Goal: Information Seeking & Learning: Find specific fact

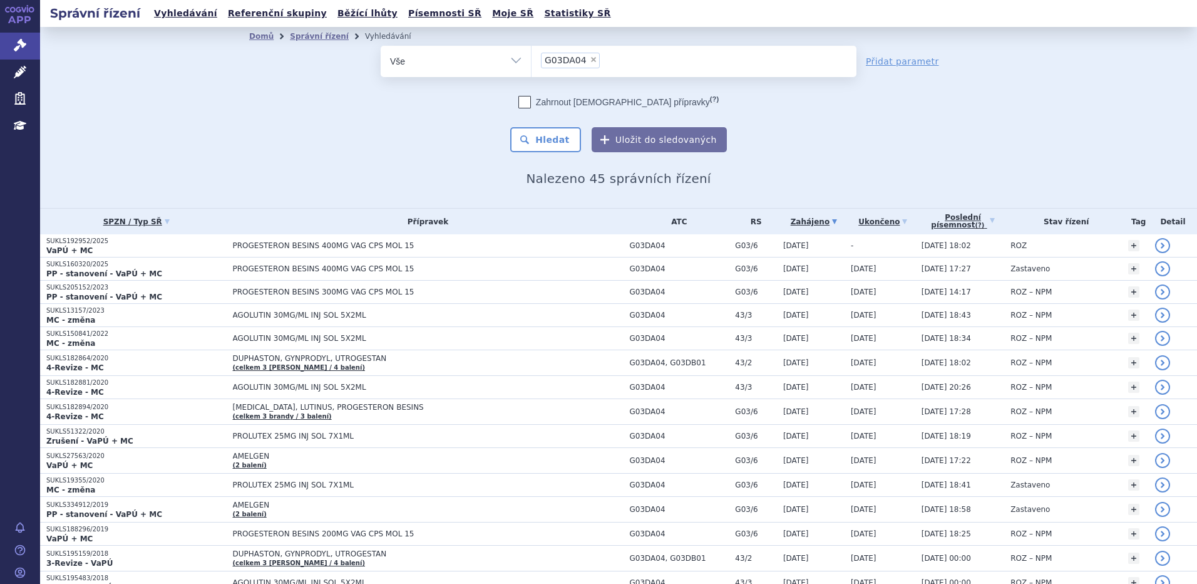
click at [590, 56] on span "×" at bounding box center [594, 60] width 8 height 8
click at [532, 56] on select "G03DA04" at bounding box center [531, 60] width 1 height 31
select select
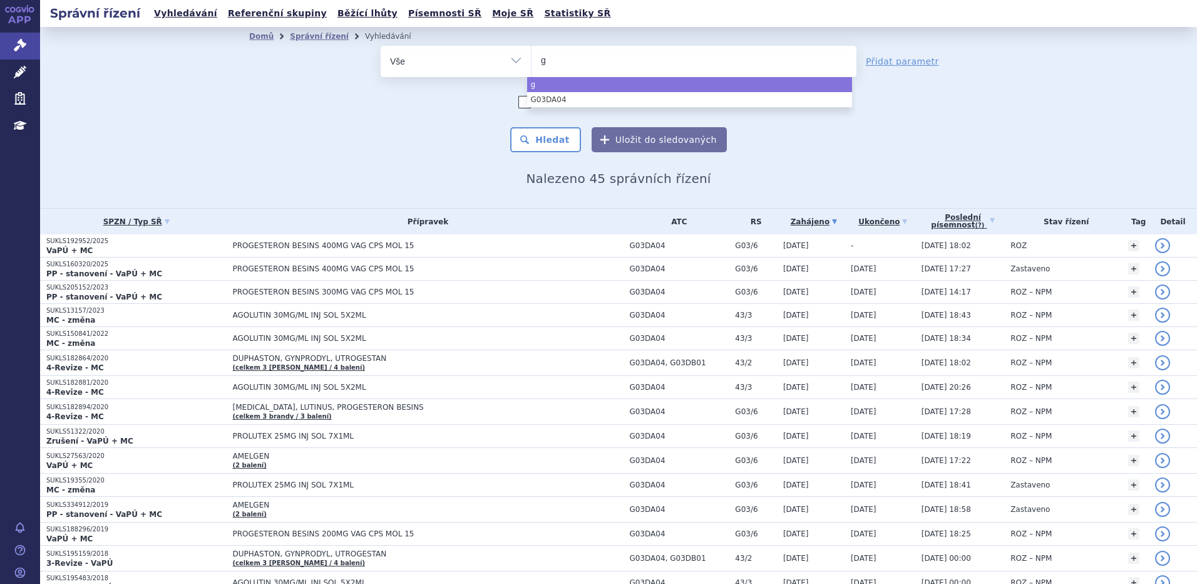
type input "gi"
type input "[PERSON_NAME]"
type input "gileny"
type input "[MEDICAL_DATA]"
select select "[MEDICAL_DATA]"
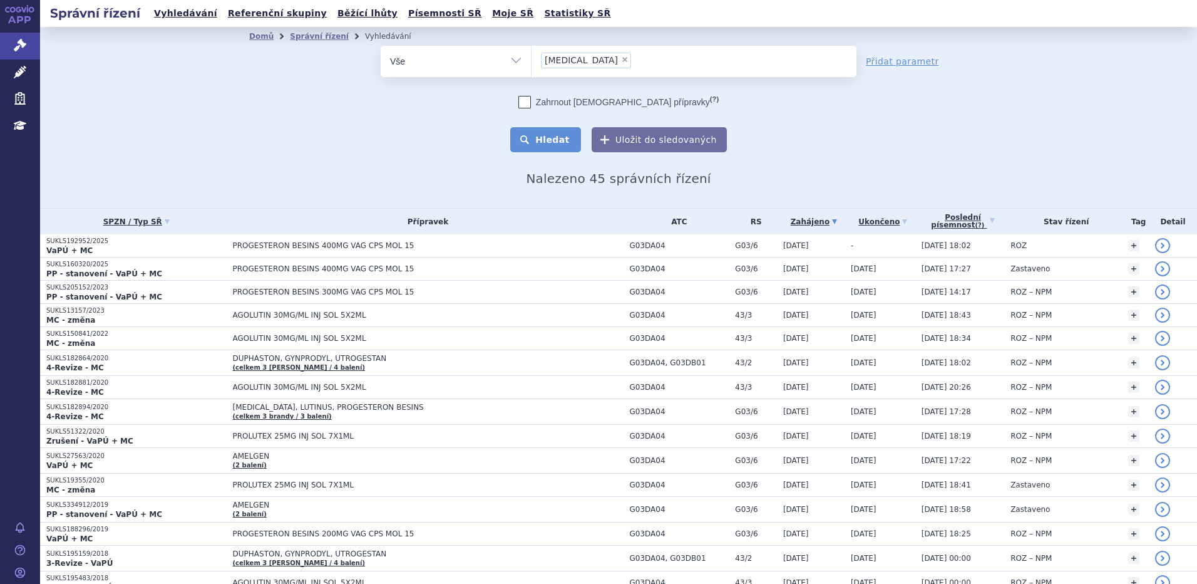
click at [542, 133] on button "Hledat" at bounding box center [545, 139] width 71 height 25
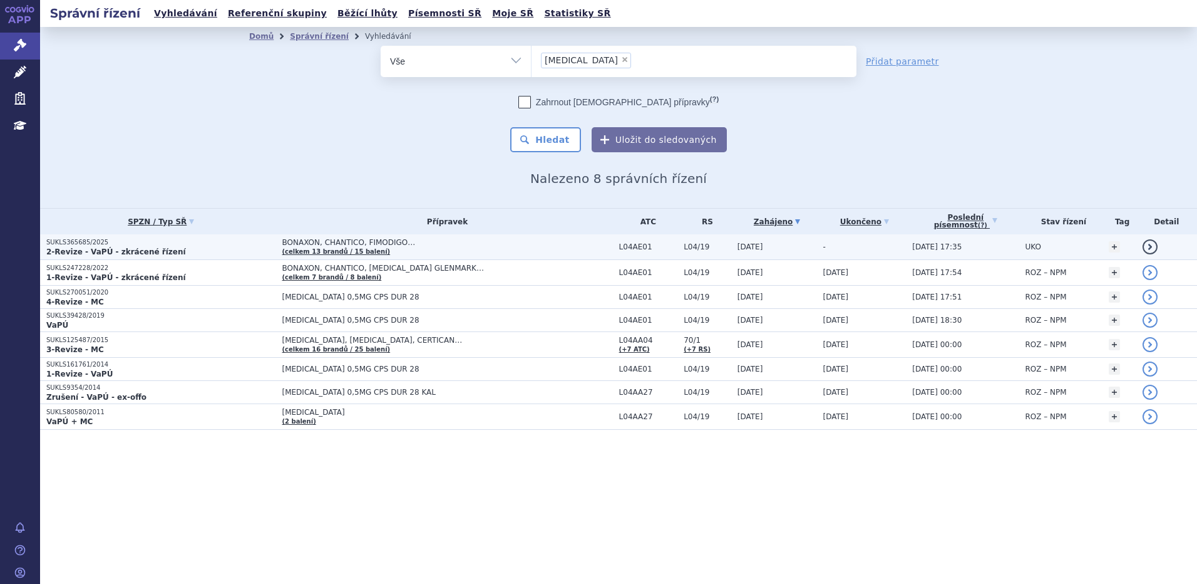
click at [101, 249] on strong "2-Revize - VaPÚ - zkrácené řízení" at bounding box center [116, 251] width 140 height 9
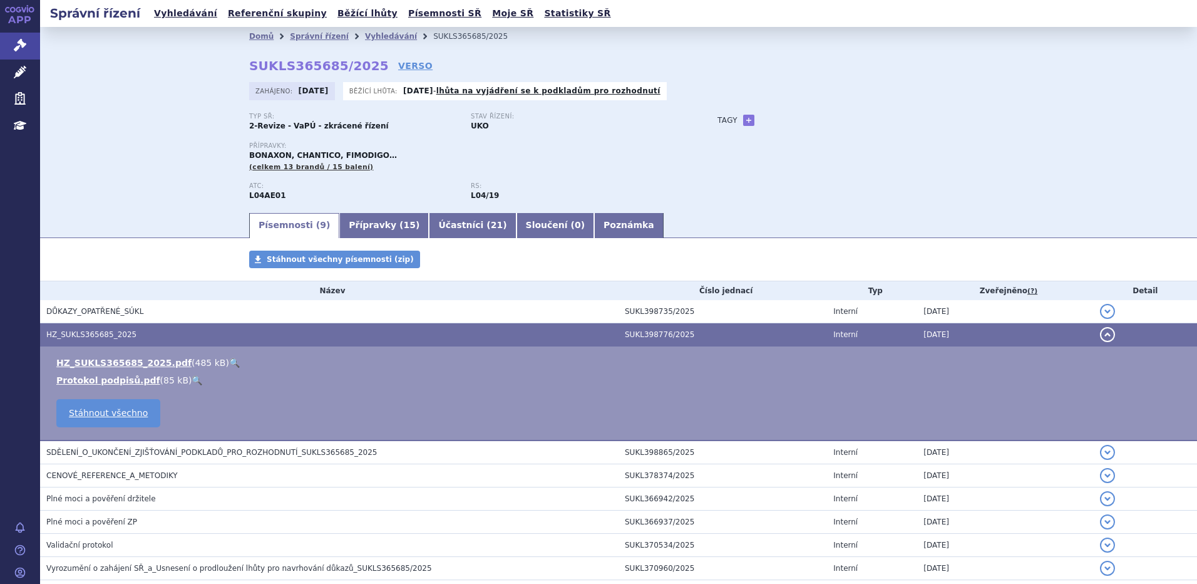
click at [229, 361] on link "🔍" at bounding box center [234, 363] width 11 height 10
